Goal: Register for event/course

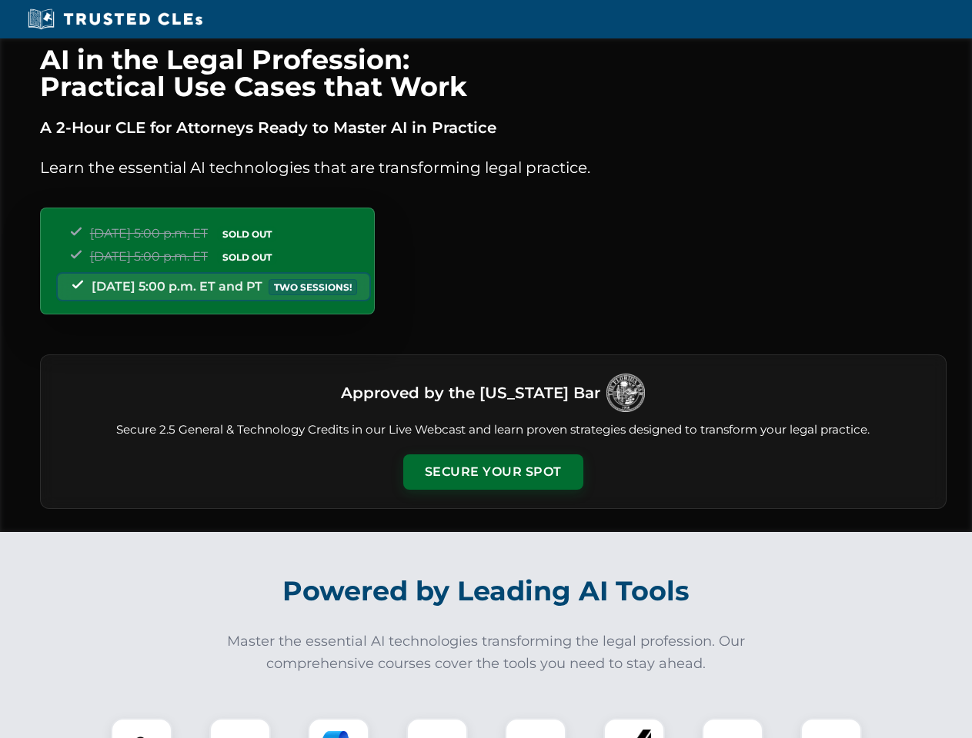
click at [492, 472] on button "Secure Your Spot" at bounding box center [493, 472] width 180 height 35
click at [142, 728] on img at bounding box center [141, 749] width 45 height 45
click at [240, 728] on div at bounding box center [240, 749] width 62 height 62
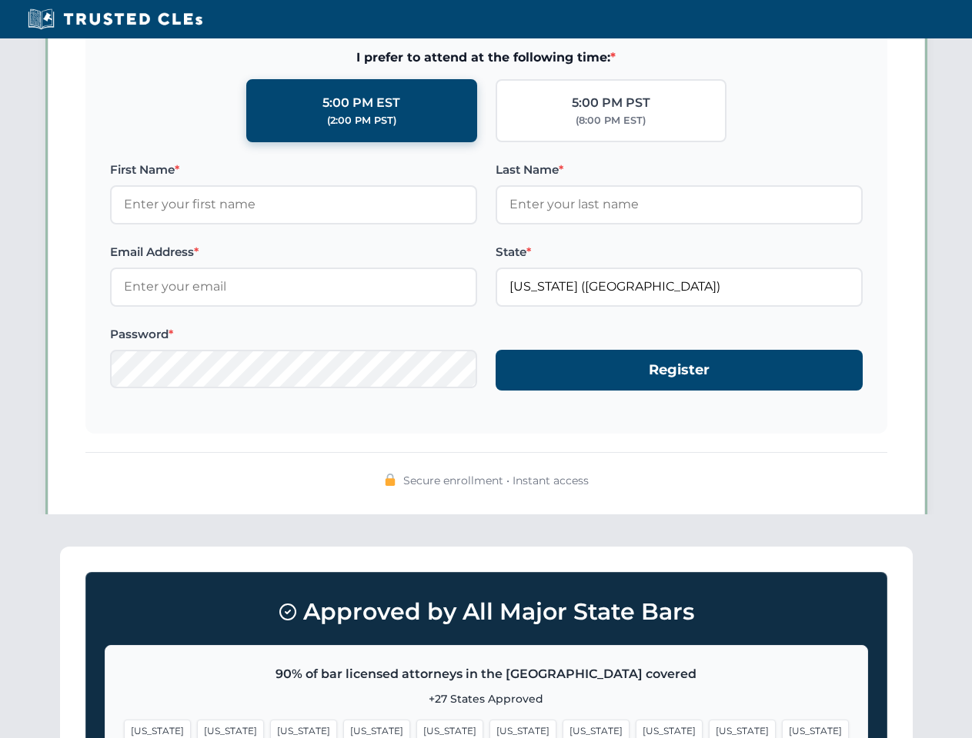
click at [708, 728] on span "[US_STATE]" at bounding box center [741, 731] width 67 height 22
